Goal: Obtain resource: Download file/media

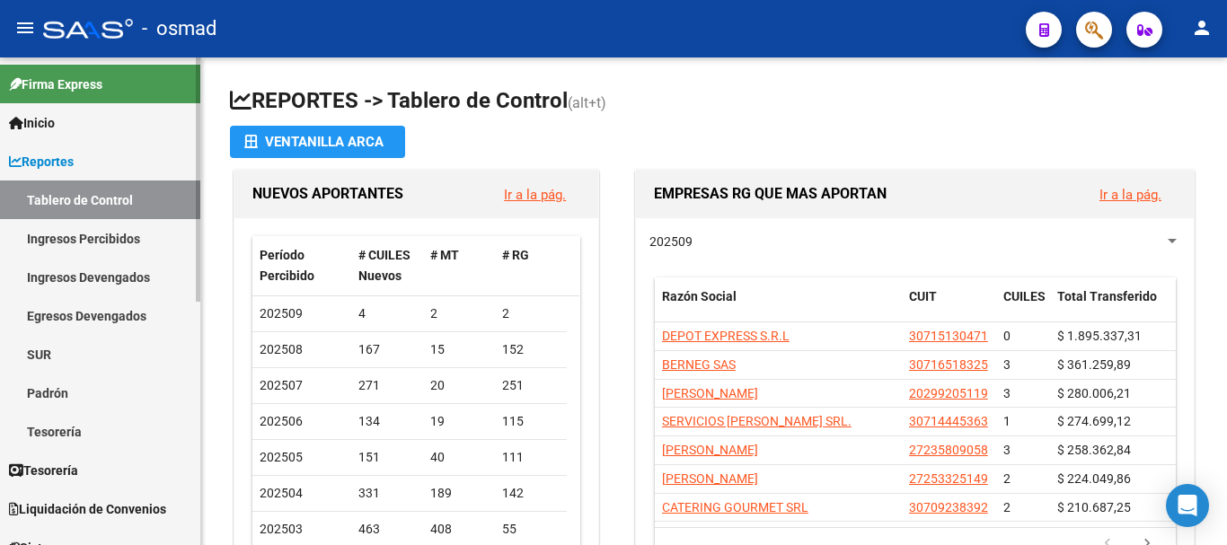
click at [74, 155] on span "Reportes" at bounding box center [41, 162] width 65 height 20
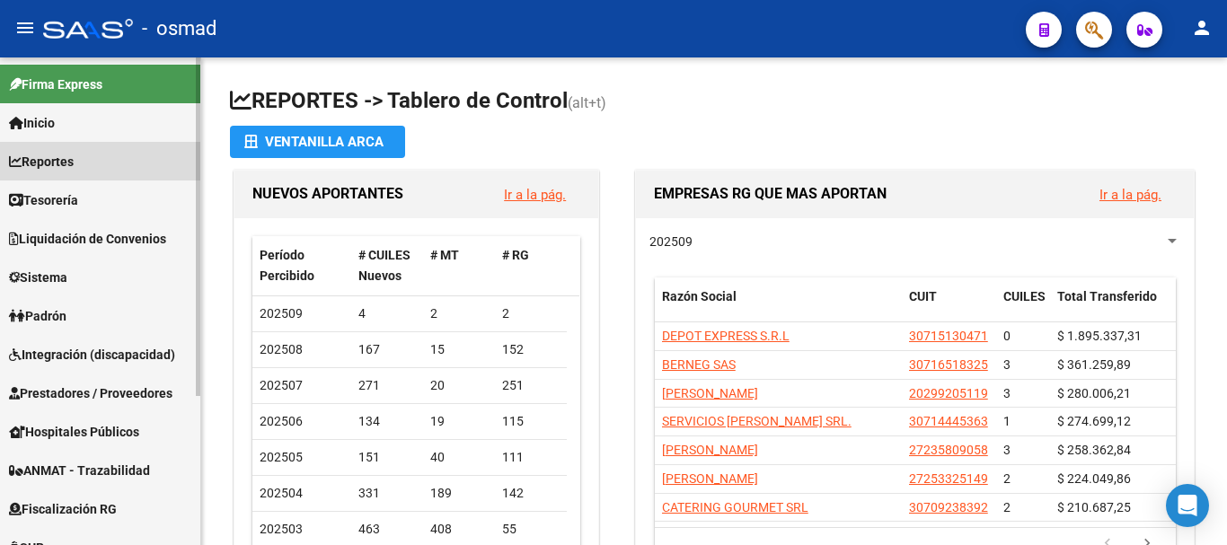
click at [74, 155] on span "Reportes" at bounding box center [41, 162] width 65 height 20
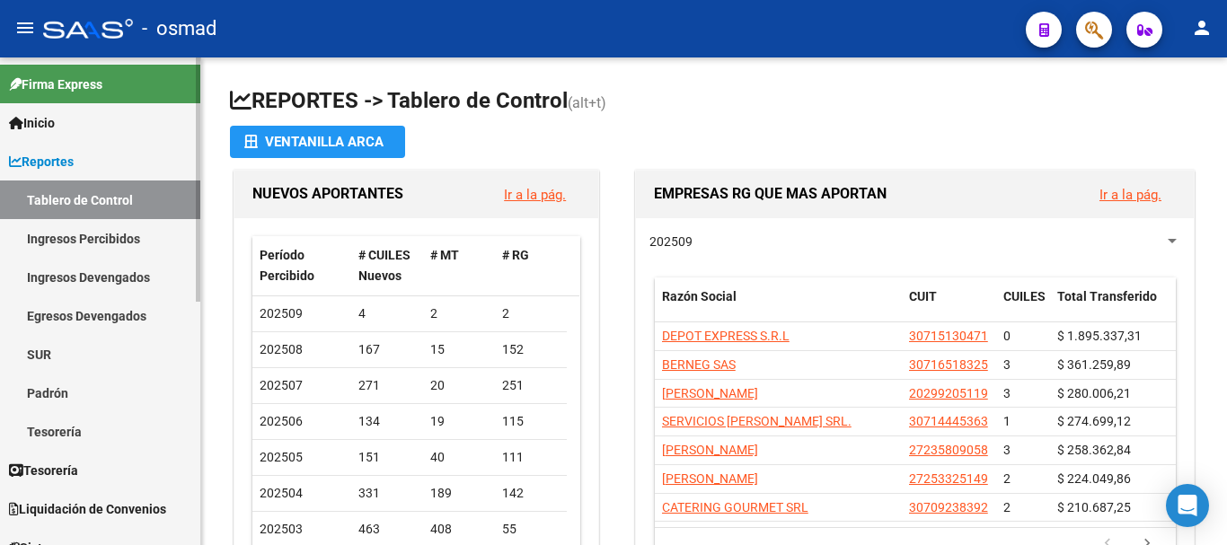
click at [73, 234] on link "Ingresos Percibidos" at bounding box center [100, 238] width 200 height 39
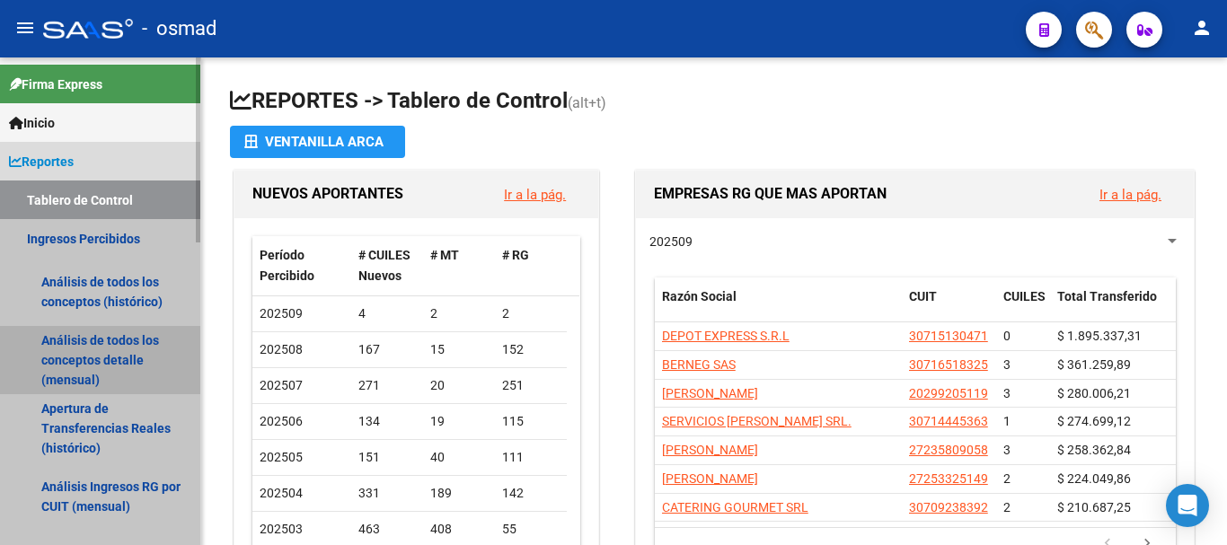
click at [105, 356] on link "Análisis de todos los conceptos detalle (mensual)" at bounding box center [100, 360] width 200 height 68
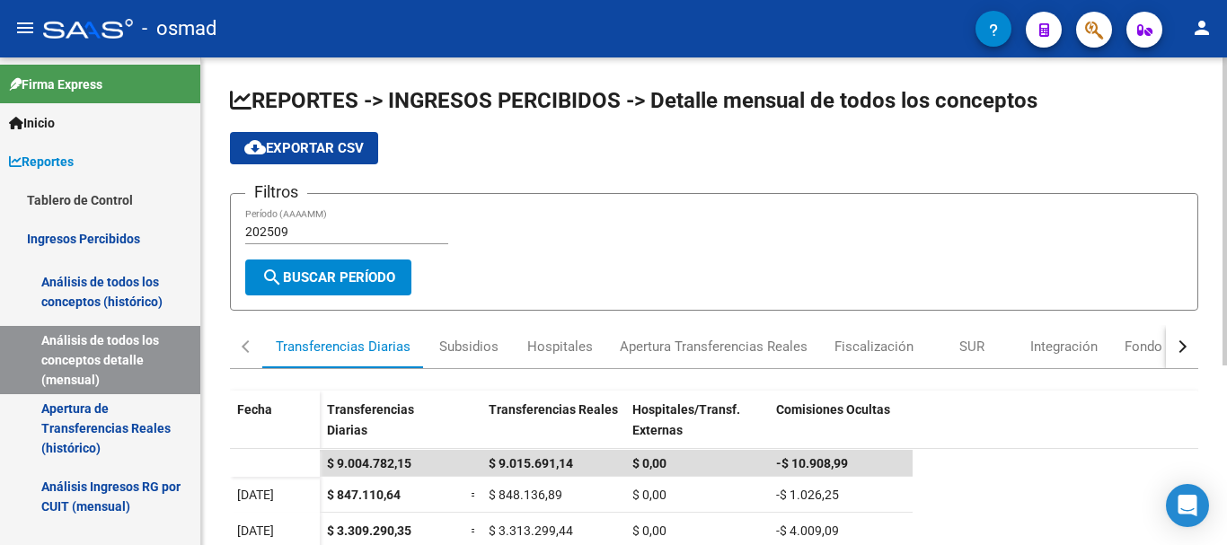
click at [324, 222] on div "202509 Período (AAAAMM)" at bounding box center [346, 226] width 203 height 36
click at [293, 148] on span "cloud_download Exportar CSV" at bounding box center [303, 148] width 119 height 16
click at [312, 225] on input "202508" at bounding box center [346, 232] width 203 height 15
type input "202509"
click at [337, 291] on button "search Buscar Período" at bounding box center [328, 278] width 166 height 36
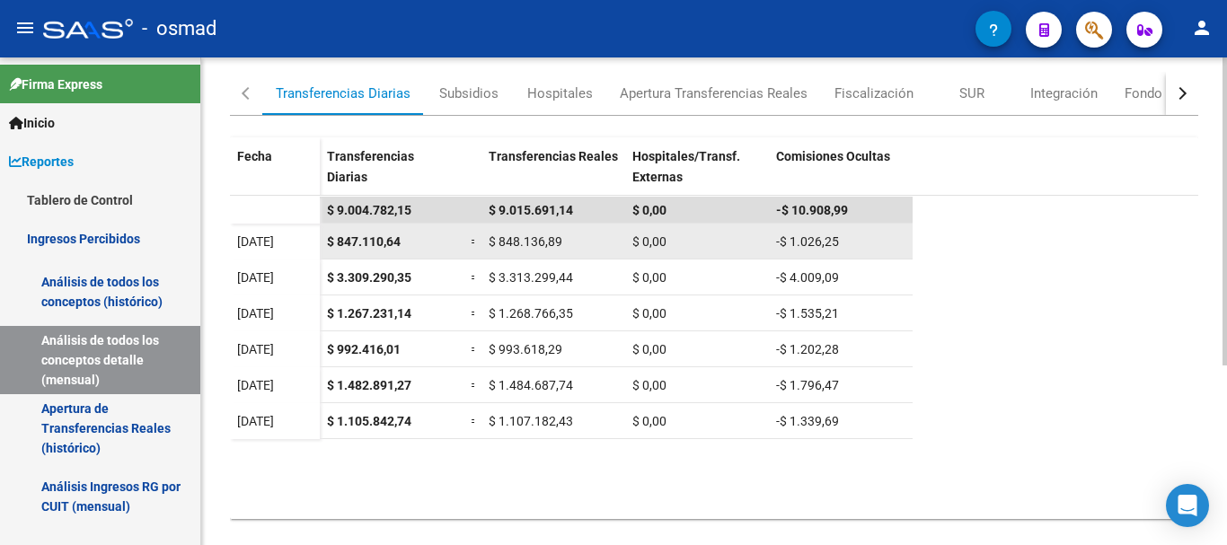
scroll to position [210, 0]
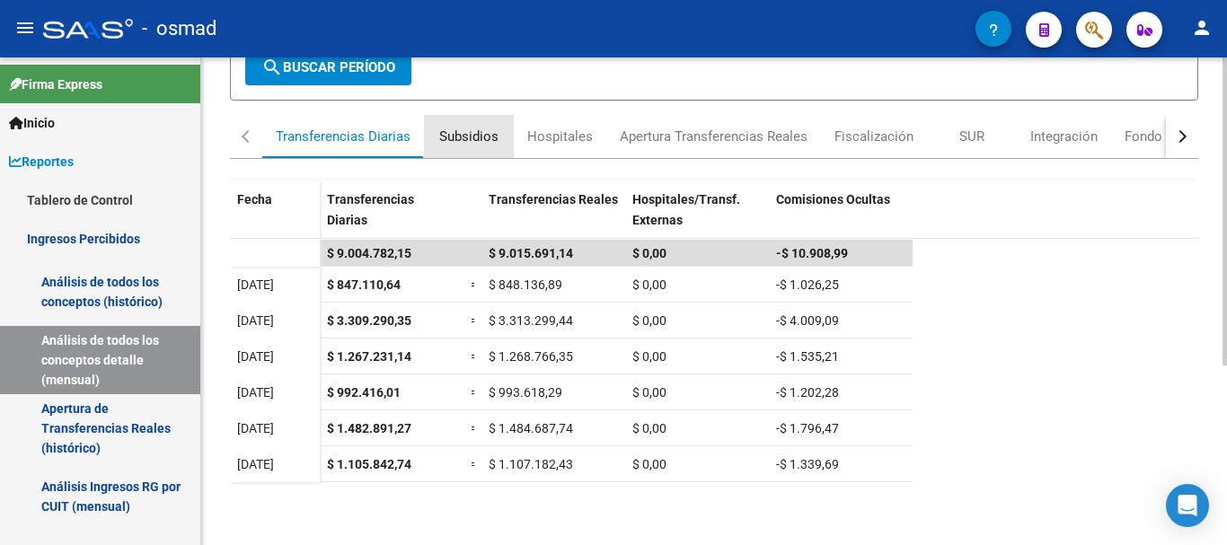
click at [471, 139] on div "Subsidios" at bounding box center [468, 137] width 59 height 20
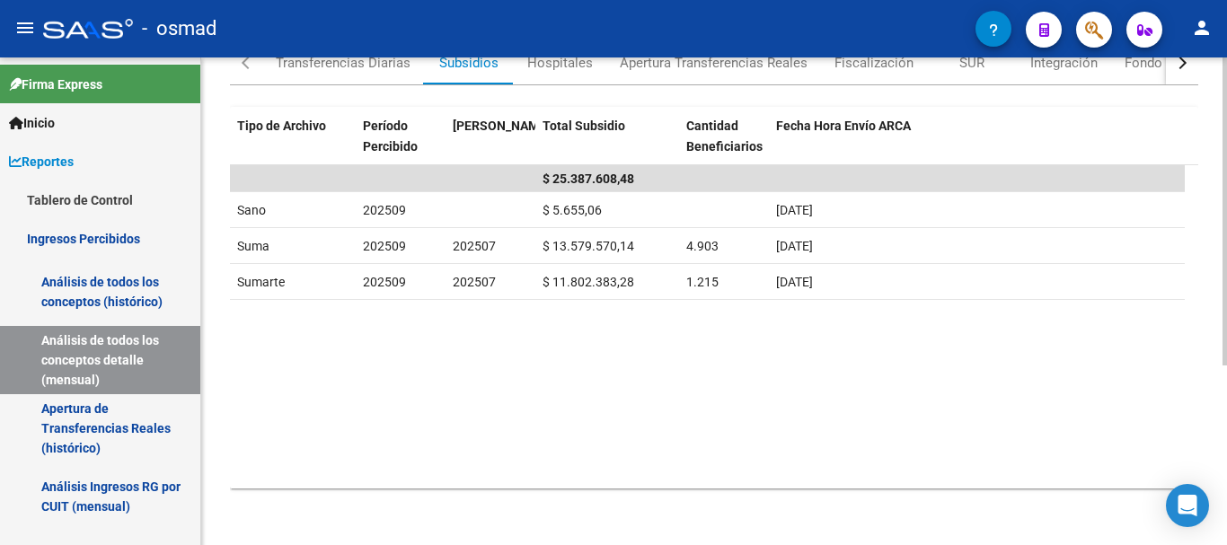
scroll to position [285, 0]
